Goal: Check status: Check status

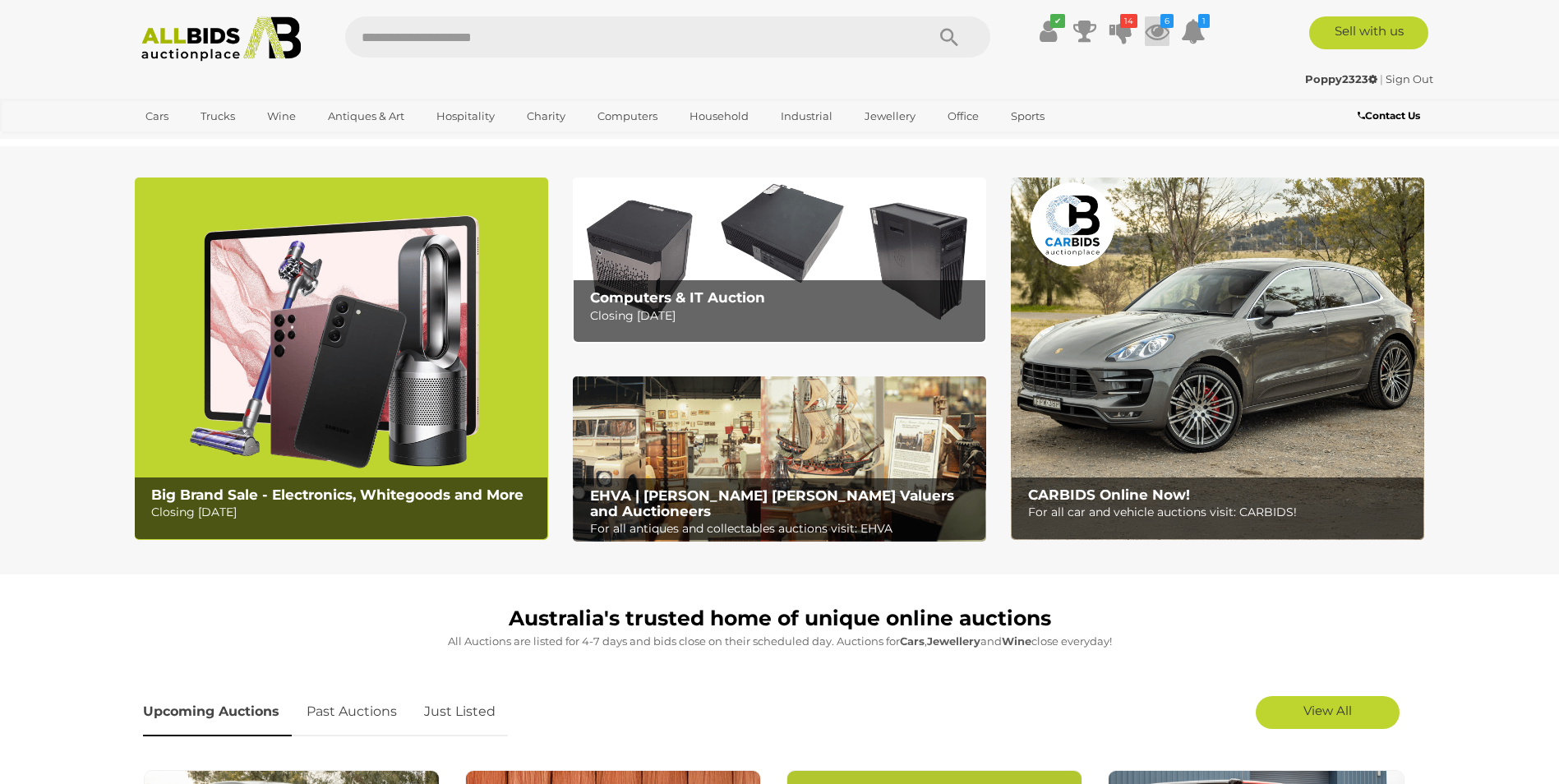
click at [1157, 37] on icon at bounding box center [1157, 31] width 25 height 30
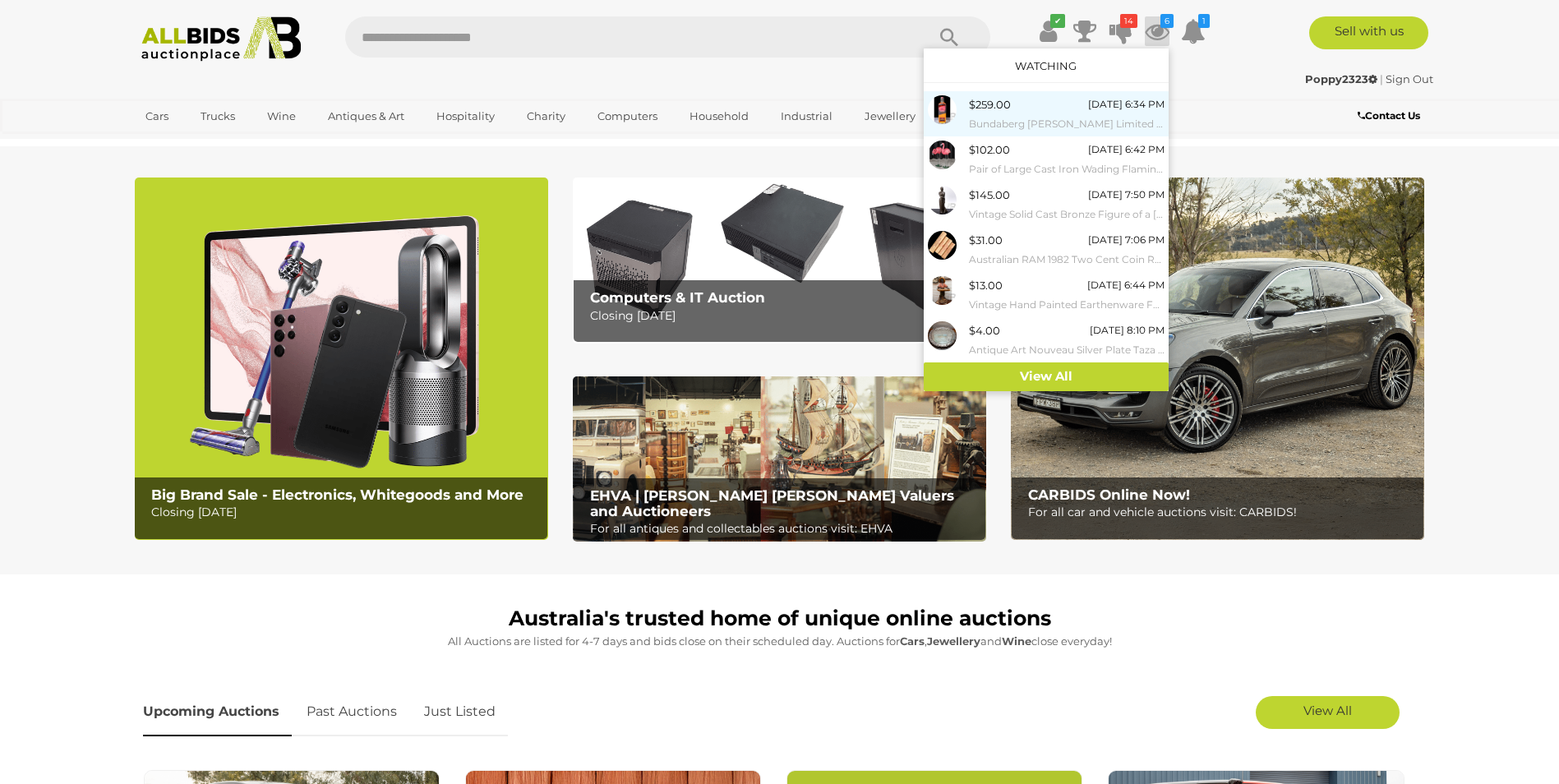
click at [996, 105] on span "$259.00" at bounding box center [989, 104] width 42 height 13
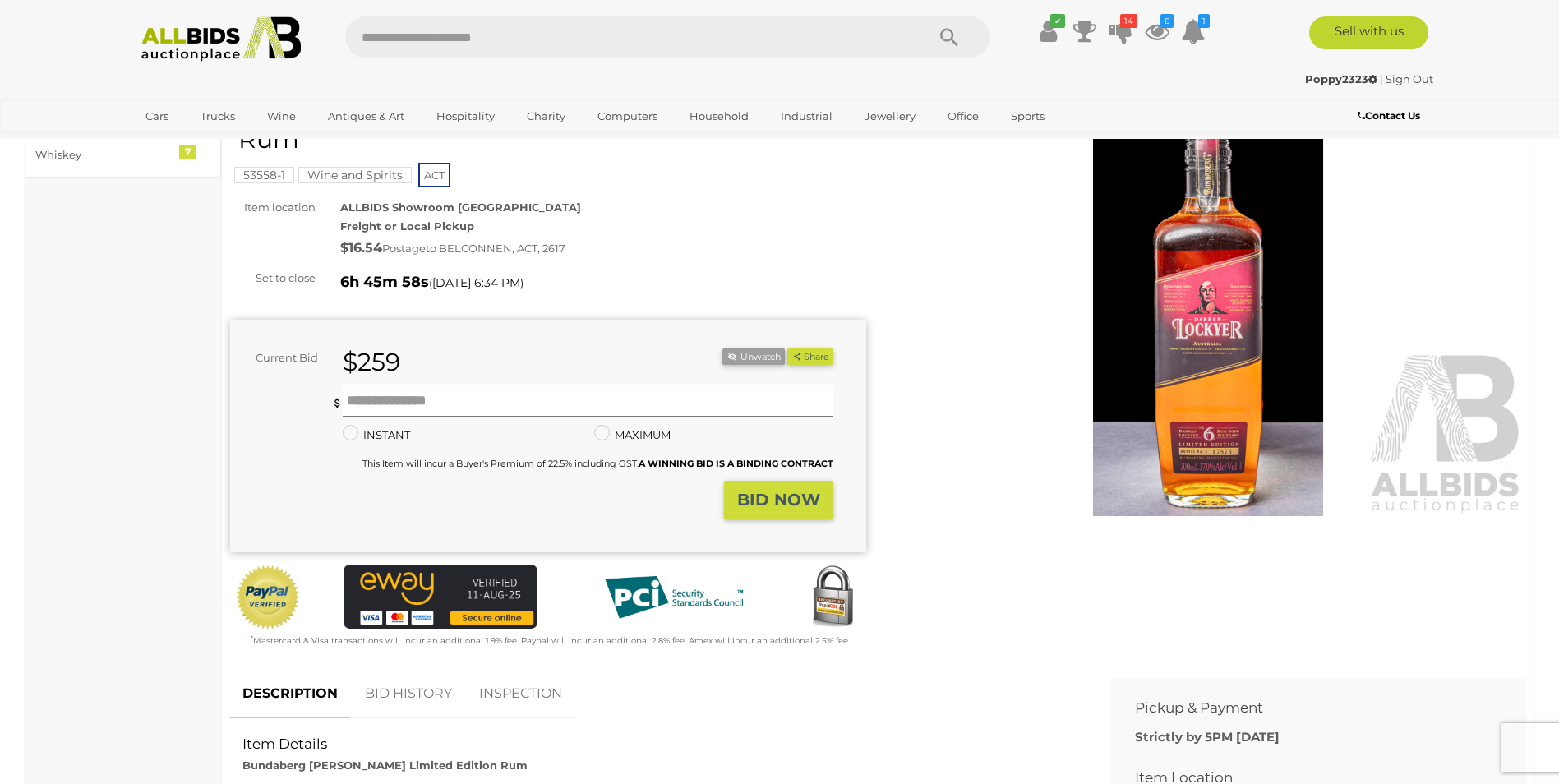
scroll to position [82, 0]
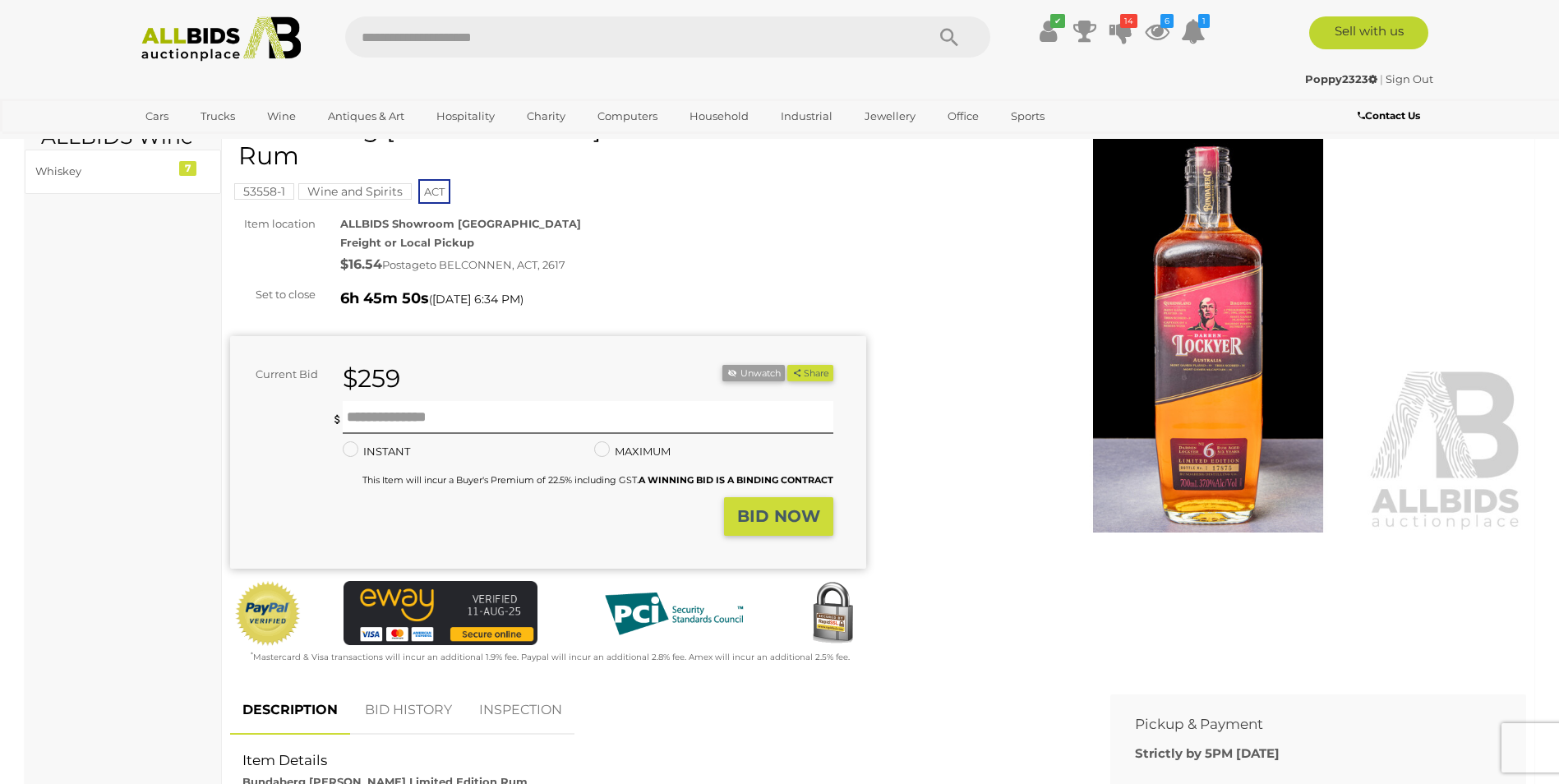
click at [411, 686] on link "BID HISTORY" at bounding box center [408, 710] width 111 height 48
click at [414, 686] on link "BID HISTORY" at bounding box center [407, 710] width 115 height 48
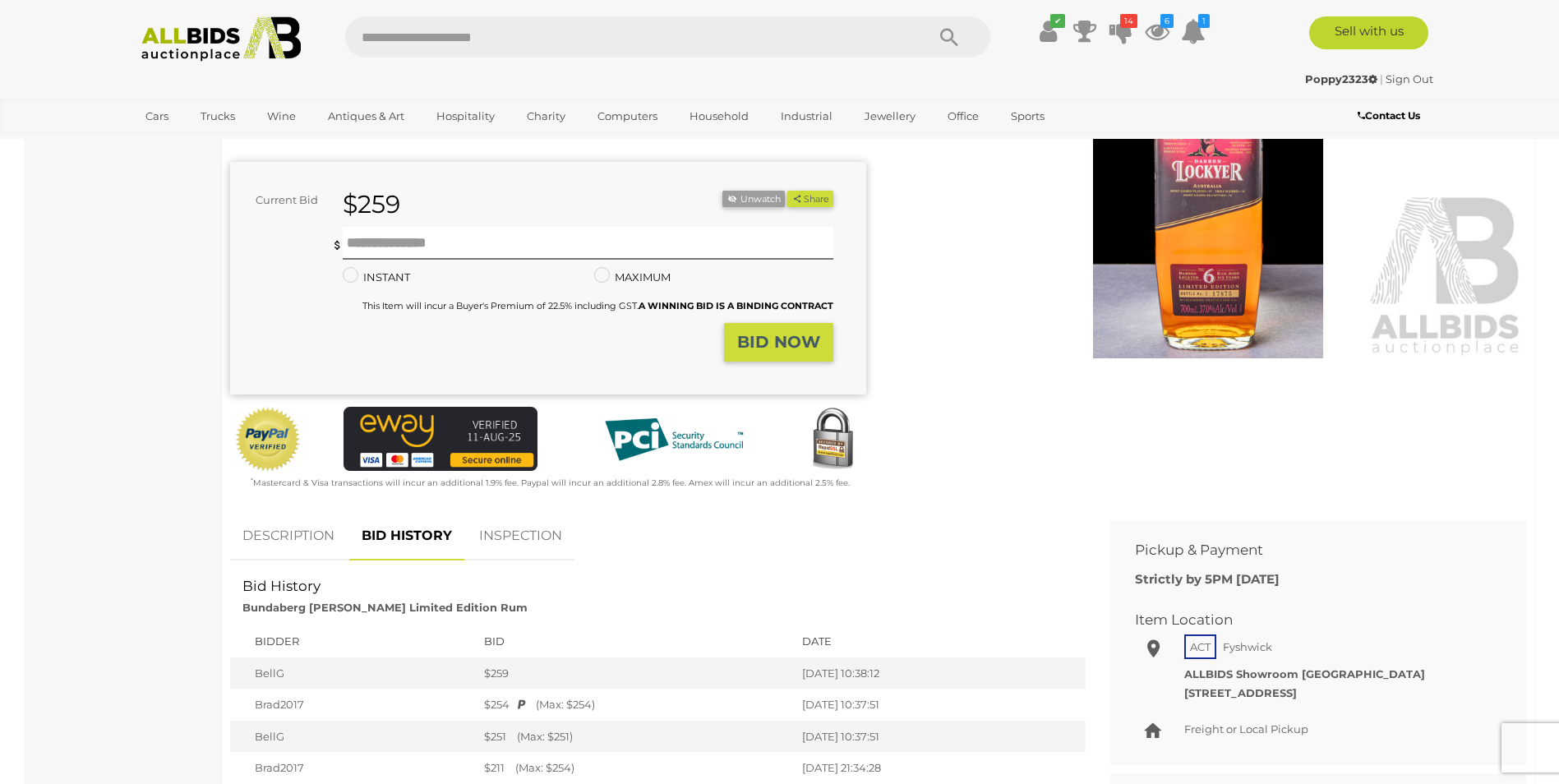
scroll to position [411, 0]
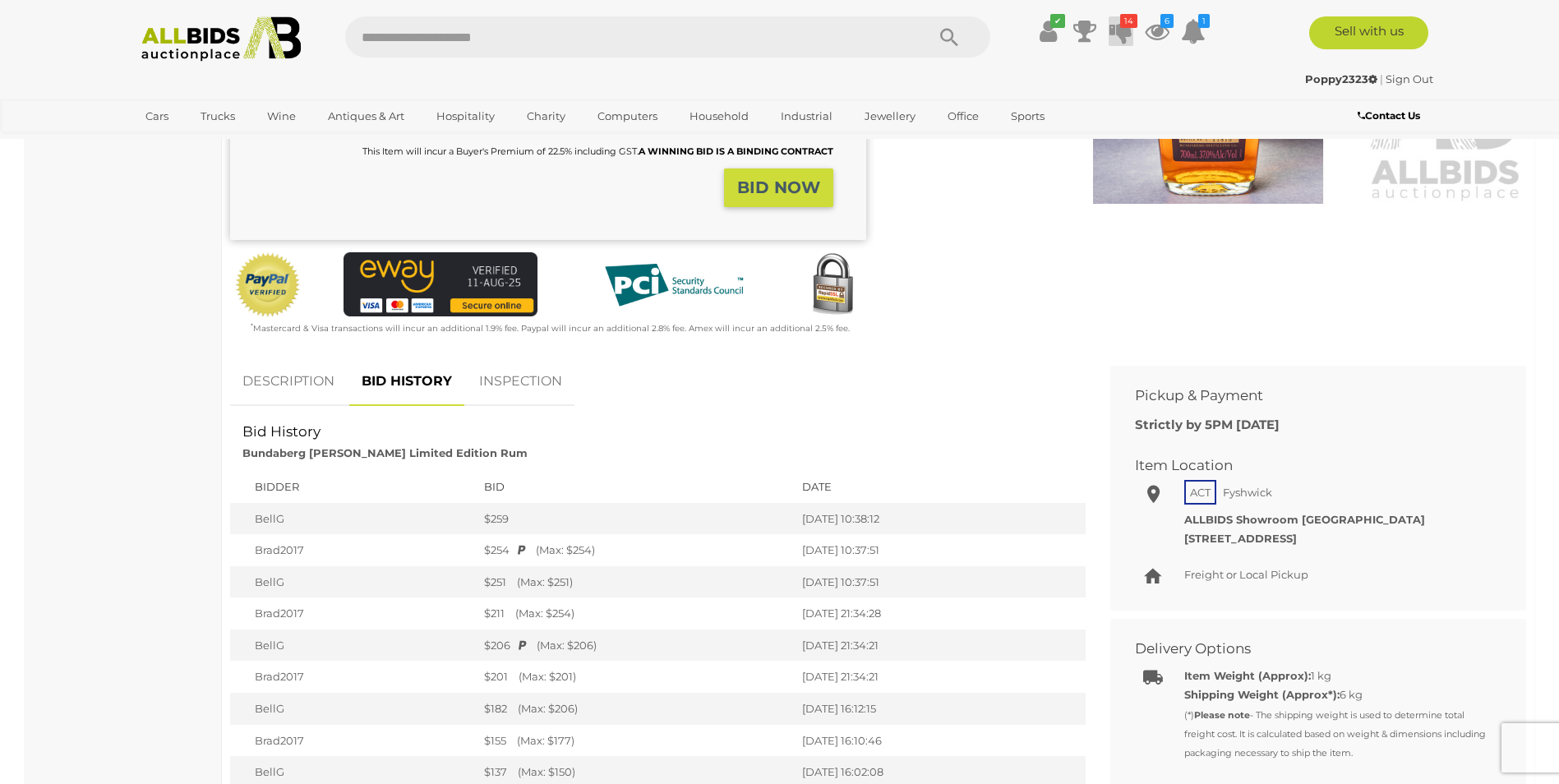
click at [1130, 35] on icon at bounding box center [1120, 31] width 23 height 30
